Goal: Information Seeking & Learning: Find specific page/section

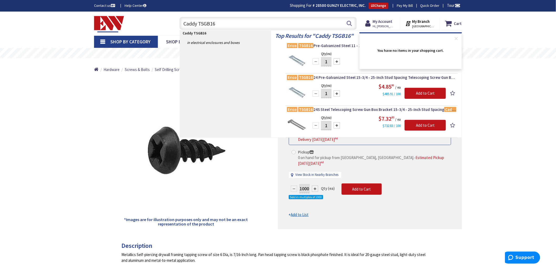
click at [222, 23] on input "Caddy TSGB16" at bounding box center [267, 23] width 177 height 13
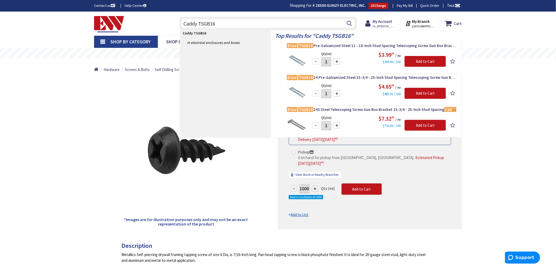
click at [222, 24] on input "Caddy TSGB16" at bounding box center [267, 23] width 177 height 13
type input "C"
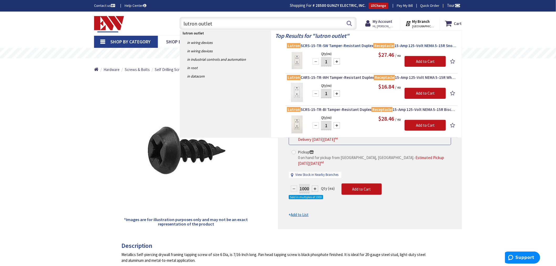
type input "lutron outlet"
click at [314, 46] on span "Lutron SCRS-15-TR-SW Tamper-Resistant Duplex Receptacle 15-Amp 125-Volt NEMA 5-…" at bounding box center [371, 45] width 169 height 5
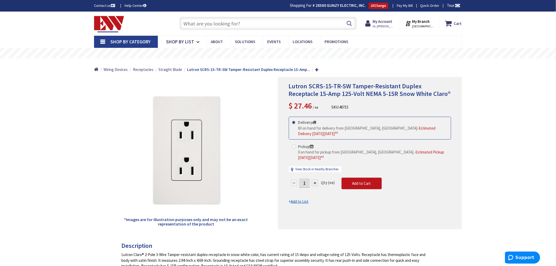
type input "[GEOGRAPHIC_DATA][PERSON_NAME], [GEOGRAPHIC_DATA]"
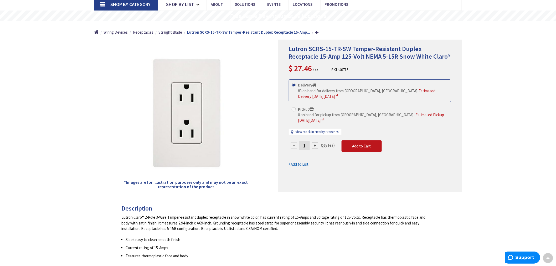
scroll to position [29, 0]
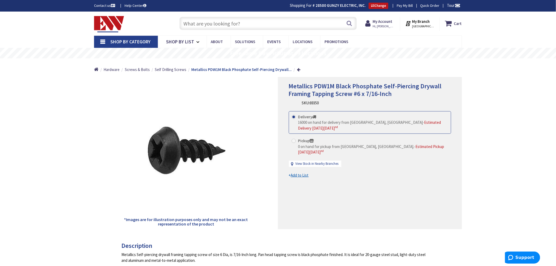
click at [212, 24] on input "text" at bounding box center [267, 23] width 177 height 13
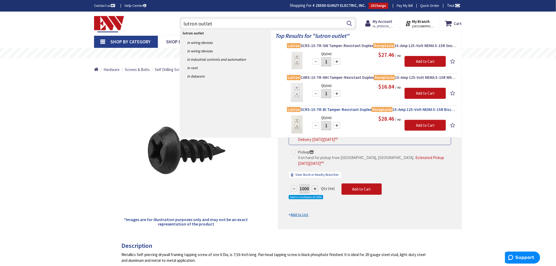
type input "lutron outlet"
click at [343, 109] on span "Lutron SCRS-15-TR-BI Tamper-Resistant Duplex Receptacle 15-Amp 125-Volt NEMA 5-…" at bounding box center [371, 109] width 169 height 5
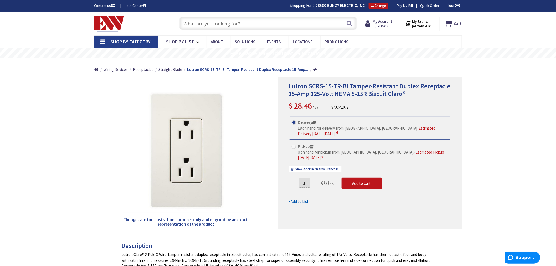
click at [192, 24] on input "text" at bounding box center [267, 23] width 177 height 13
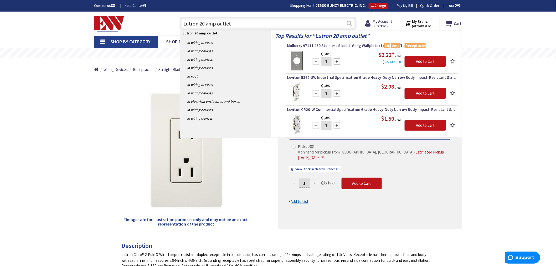
type input "Lutron 20 amp outlet"
click at [350, 24] on button "Search" at bounding box center [349, 23] width 7 height 12
